Goal: Navigation & Orientation: Find specific page/section

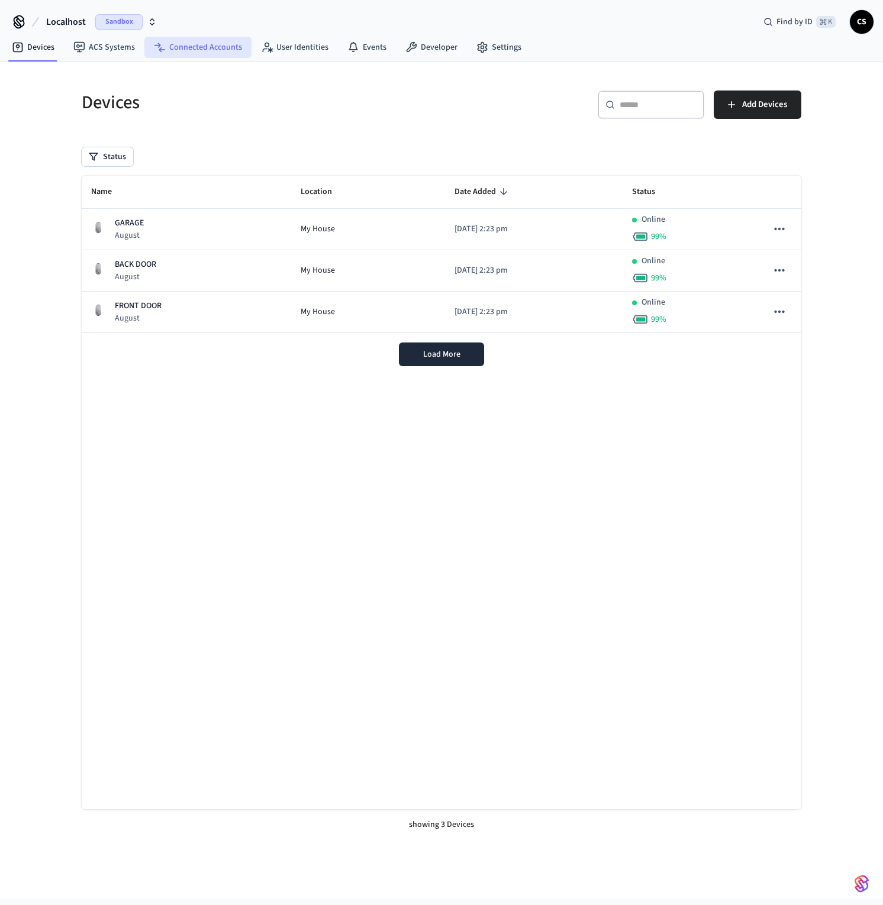
click at [187, 51] on link "Connected Accounts" at bounding box center [197, 47] width 107 height 21
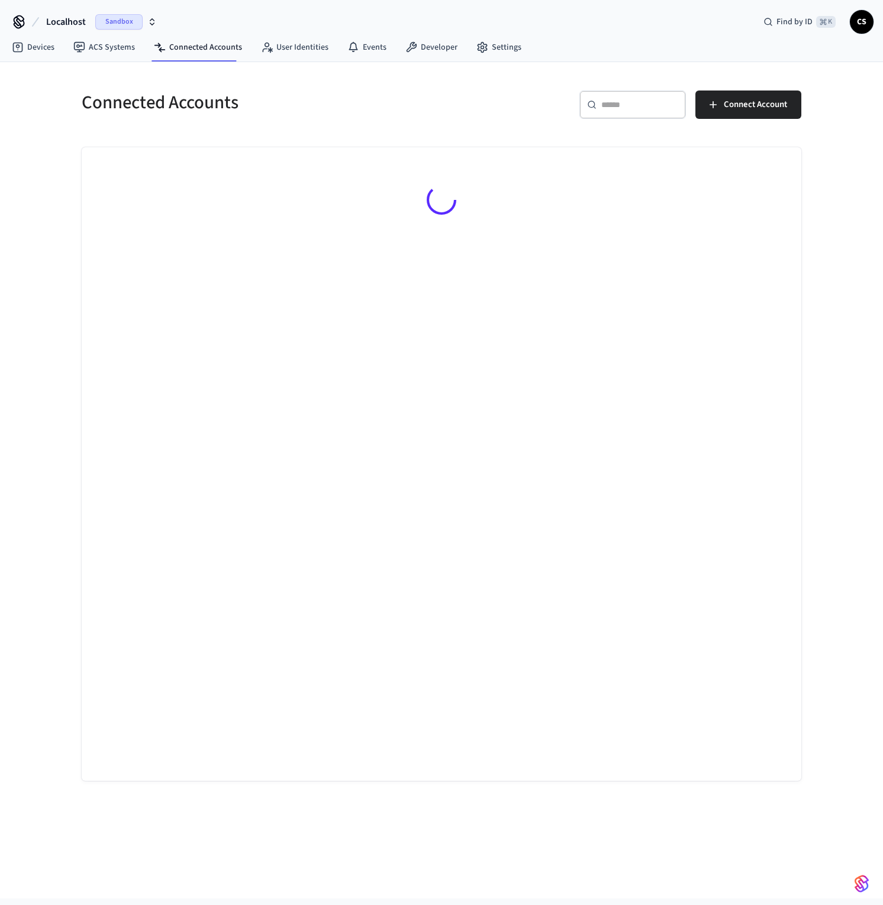
click at [55, 21] on span "Localhost" at bounding box center [66, 22] width 40 height 14
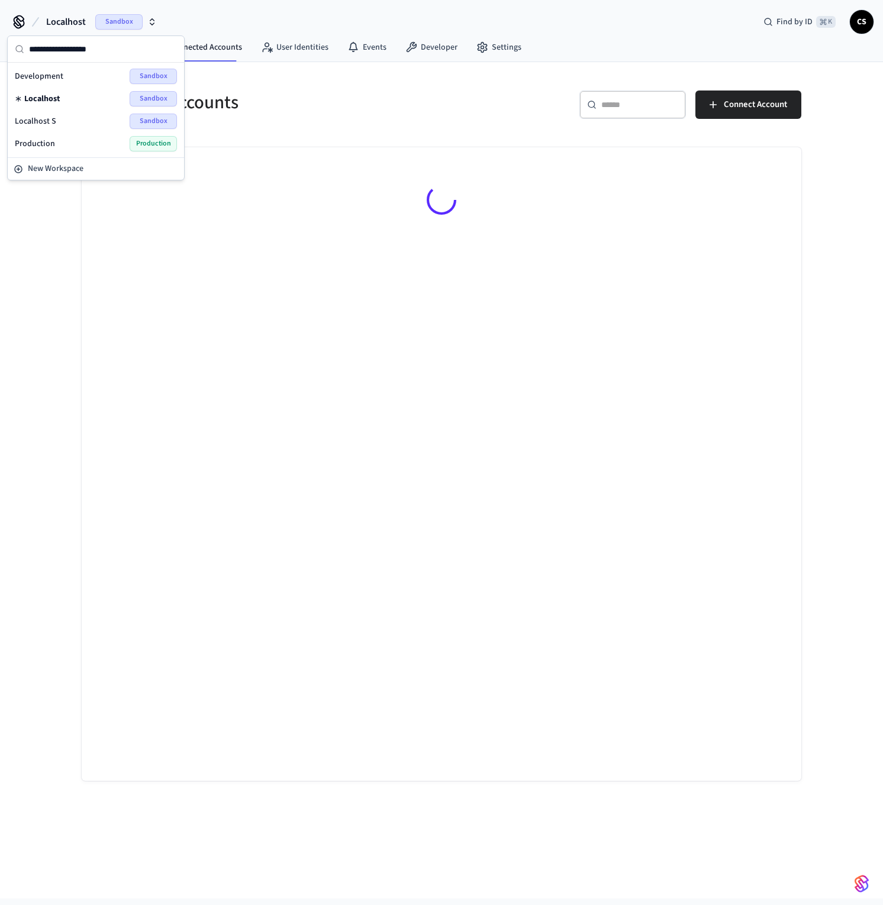
click at [57, 145] on div "Production Production" at bounding box center [96, 143] width 162 height 15
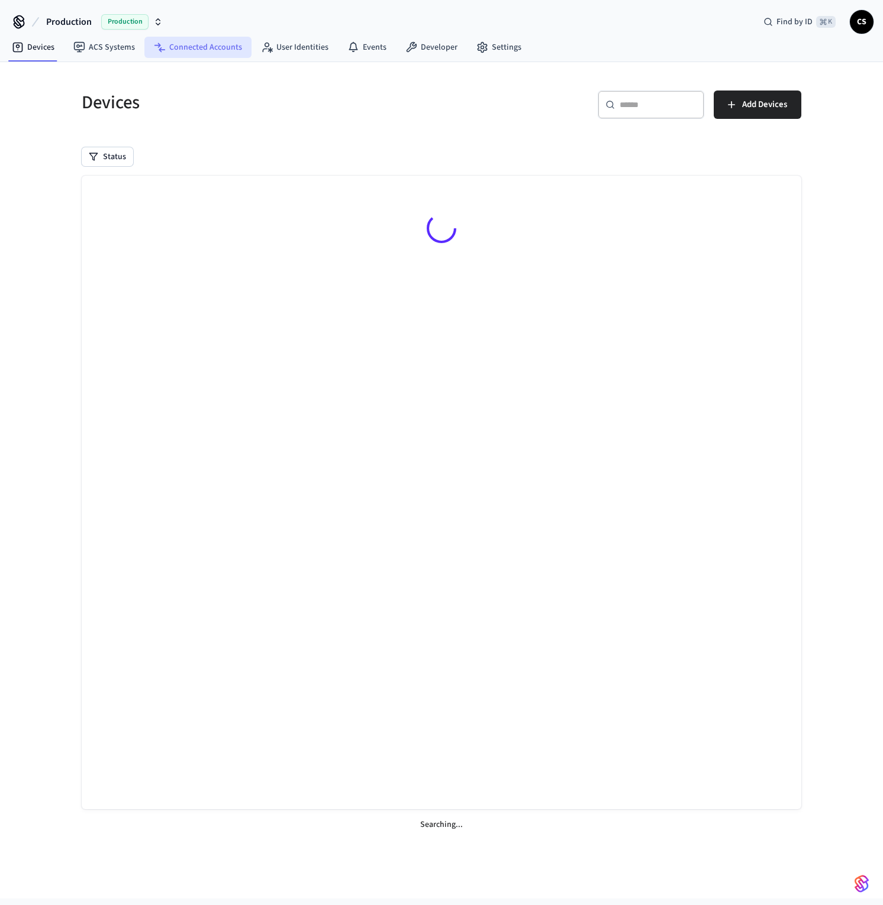
click at [203, 51] on link "Connected Accounts" at bounding box center [197, 47] width 107 height 21
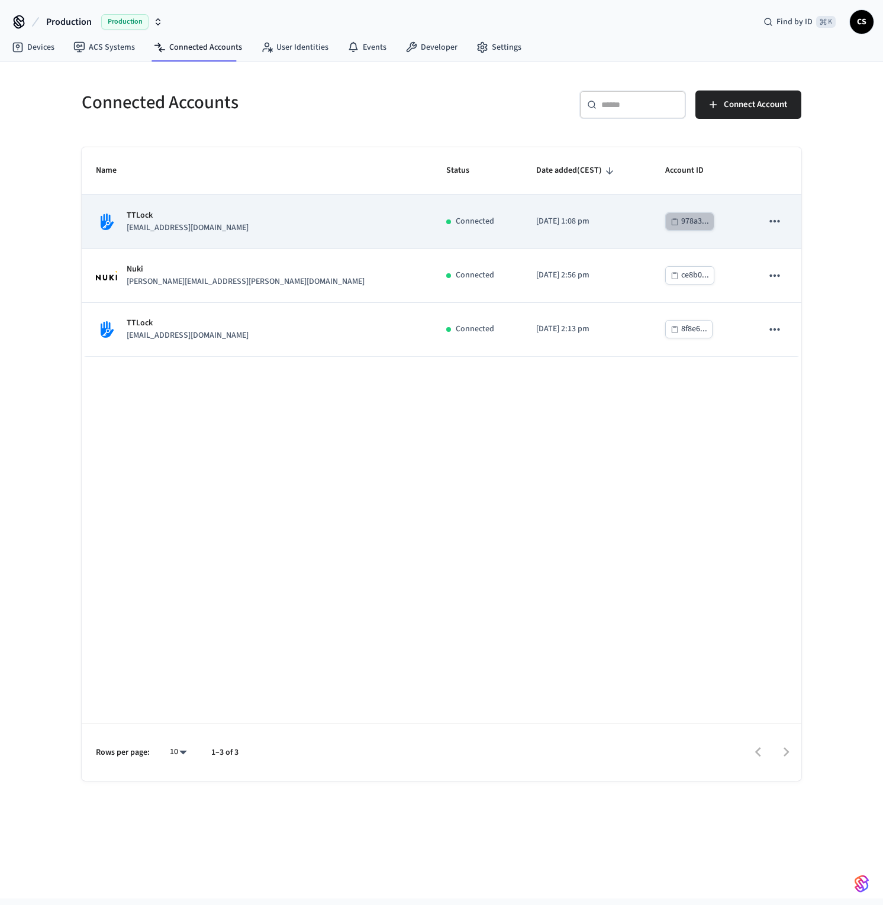
click at [665, 224] on button "978a3..." at bounding box center [689, 221] width 49 height 18
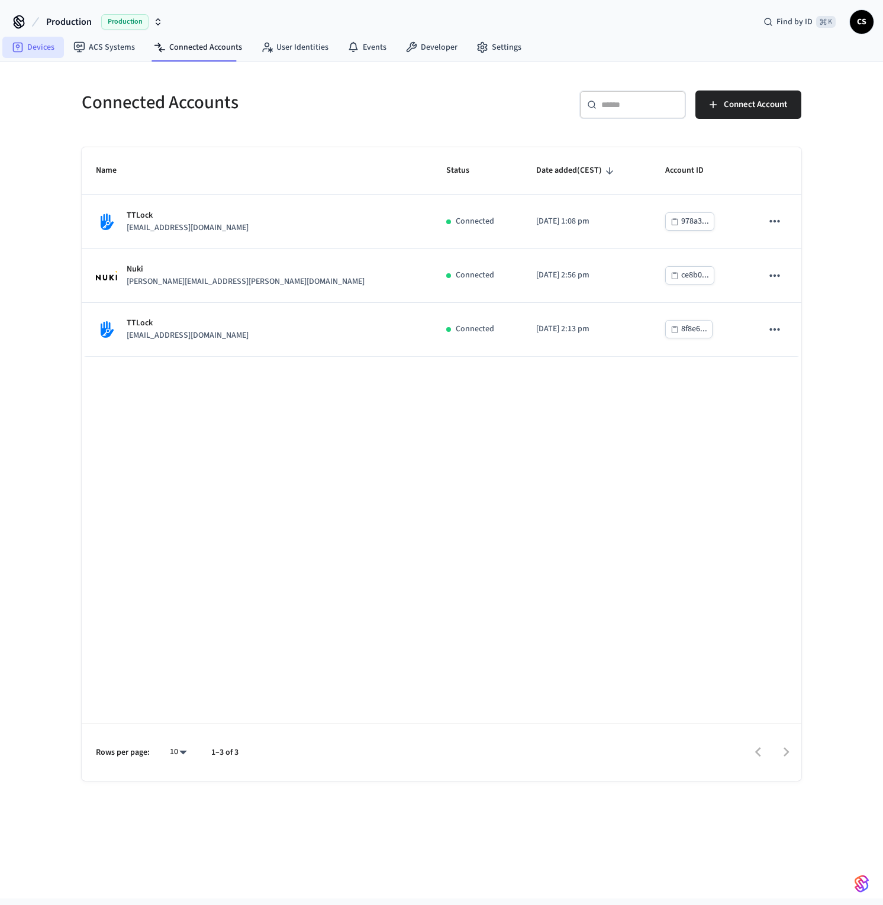
click at [22, 48] on icon at bounding box center [18, 47] width 12 height 12
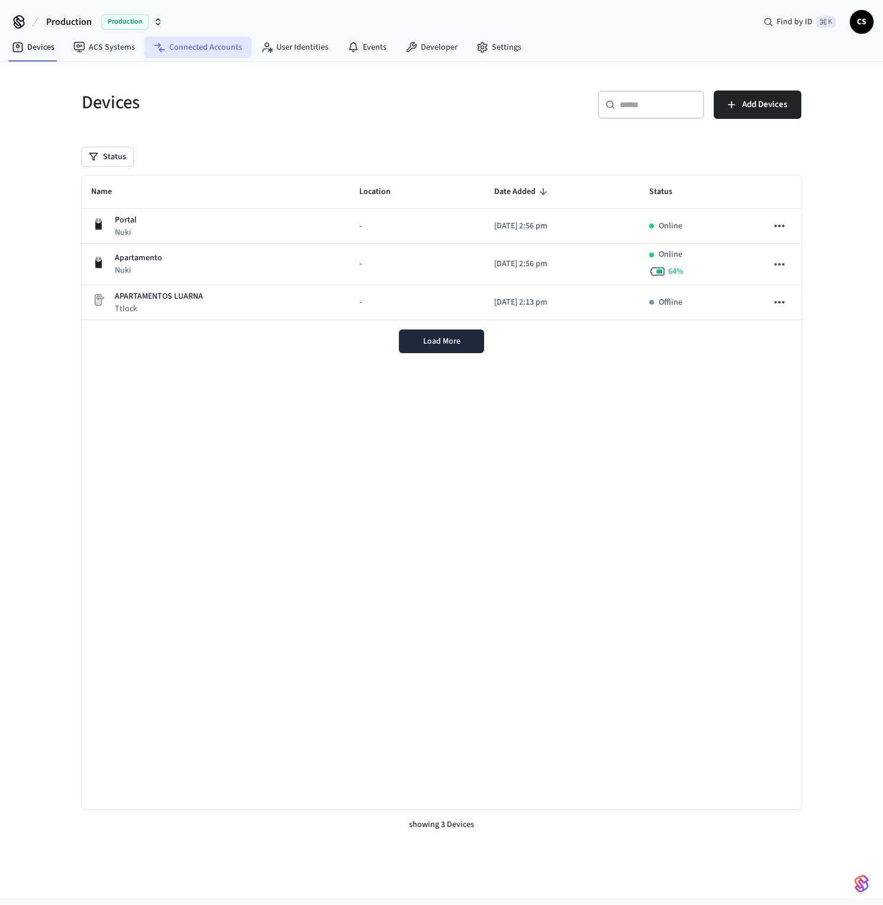
click at [199, 45] on link "Connected Accounts" at bounding box center [197, 47] width 107 height 21
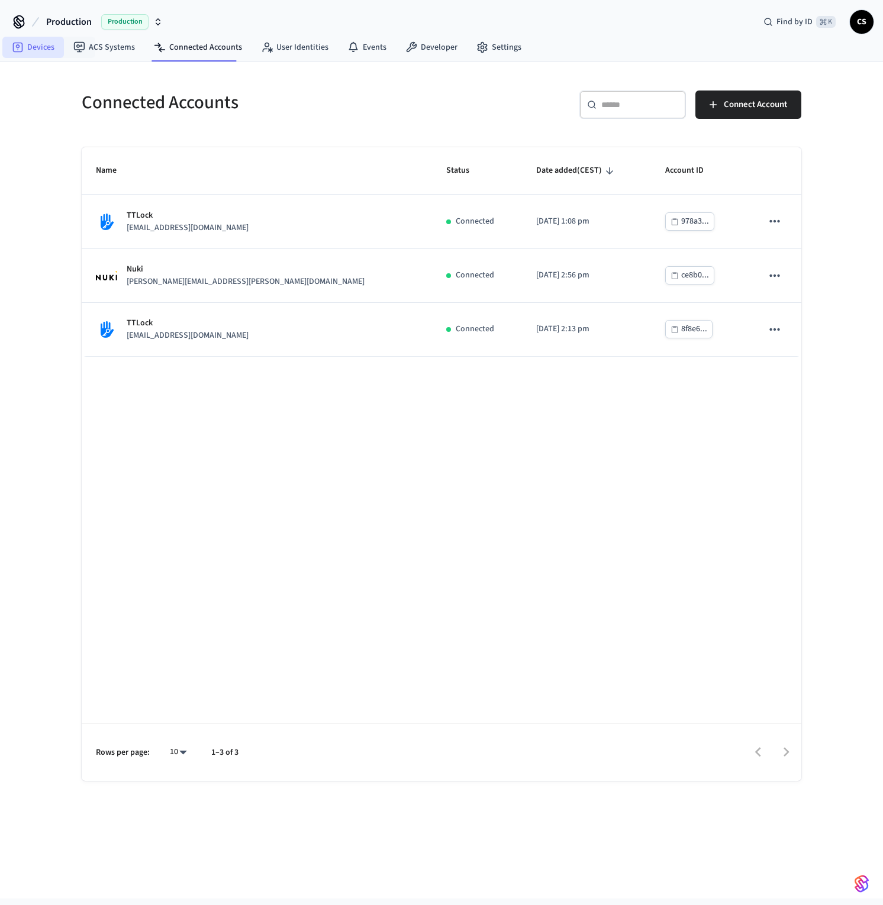
click at [47, 48] on link "Devices" at bounding box center [33, 47] width 62 height 21
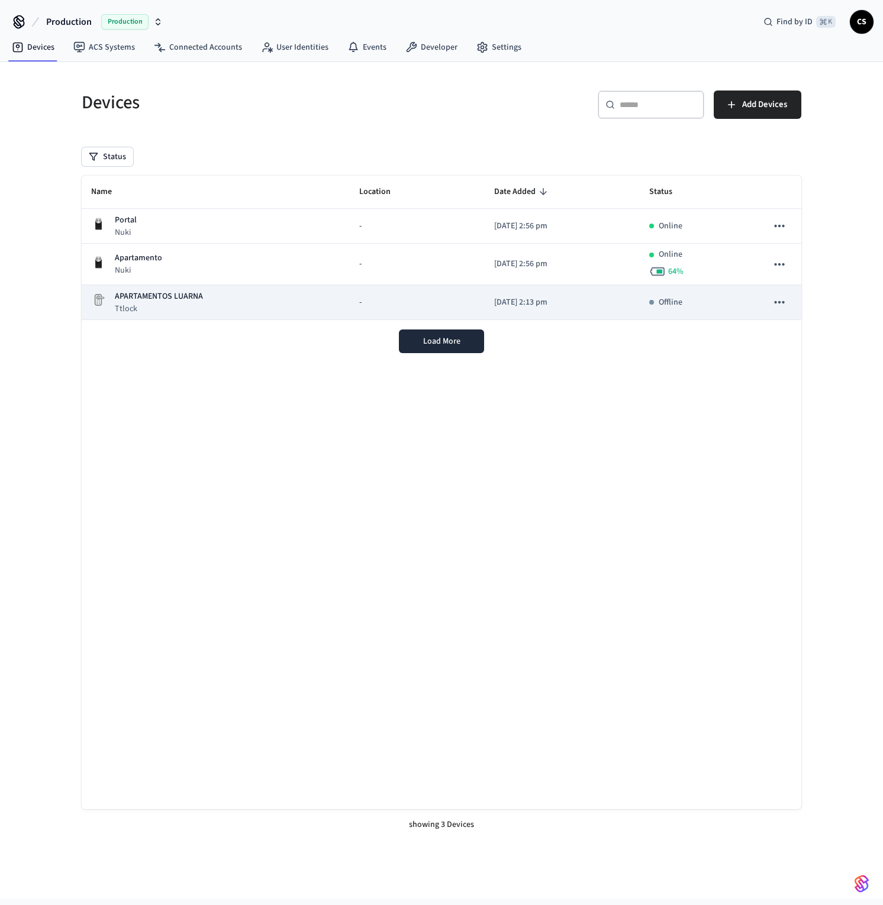
click at [147, 317] on td "APARTAMENTOS LUARNA Ttlock" at bounding box center [216, 302] width 268 height 35
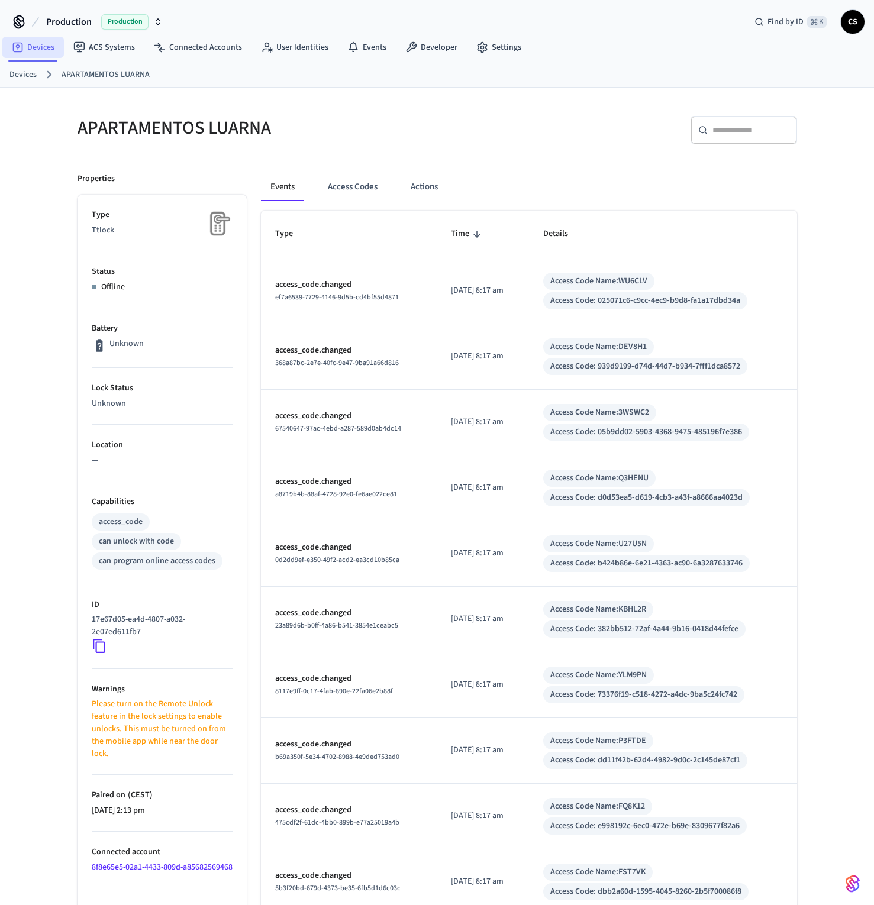
click at [42, 45] on link "Devices" at bounding box center [33, 47] width 62 height 21
